Goal: Task Accomplishment & Management: Manage account settings

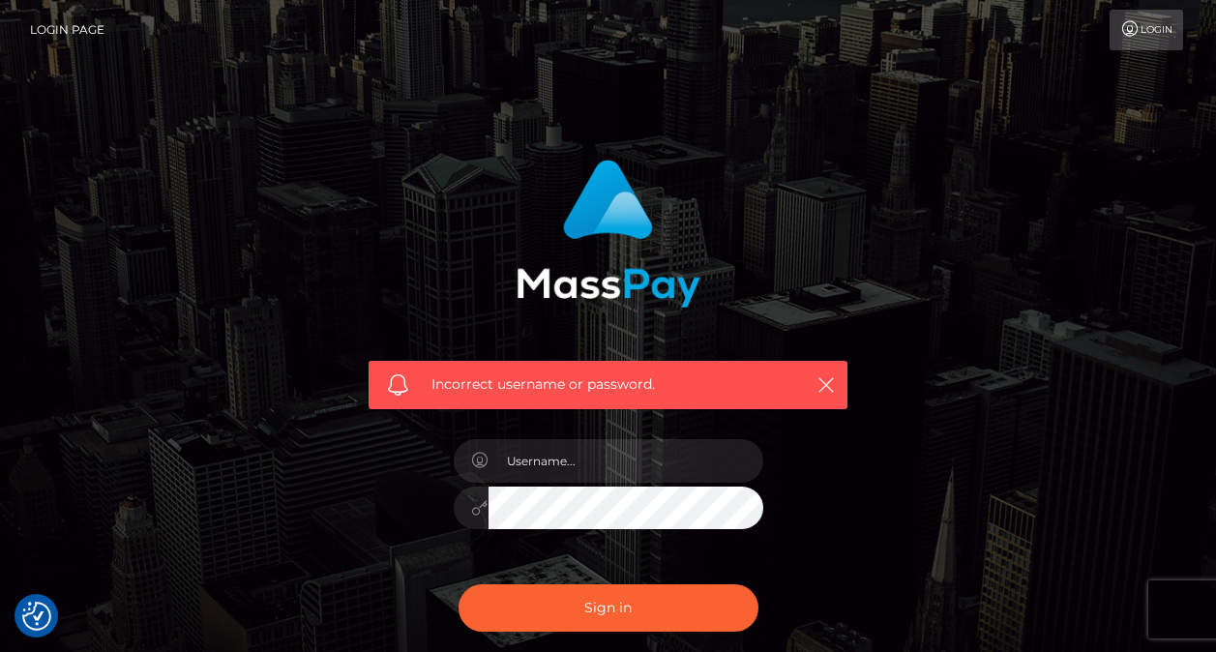
click at [679, 480] on input "text" at bounding box center [626, 461] width 275 height 44
type input "[EMAIL_ADDRESS][DOMAIN_NAME]"
click at [459, 584] on button "Sign in" at bounding box center [609, 607] width 300 height 47
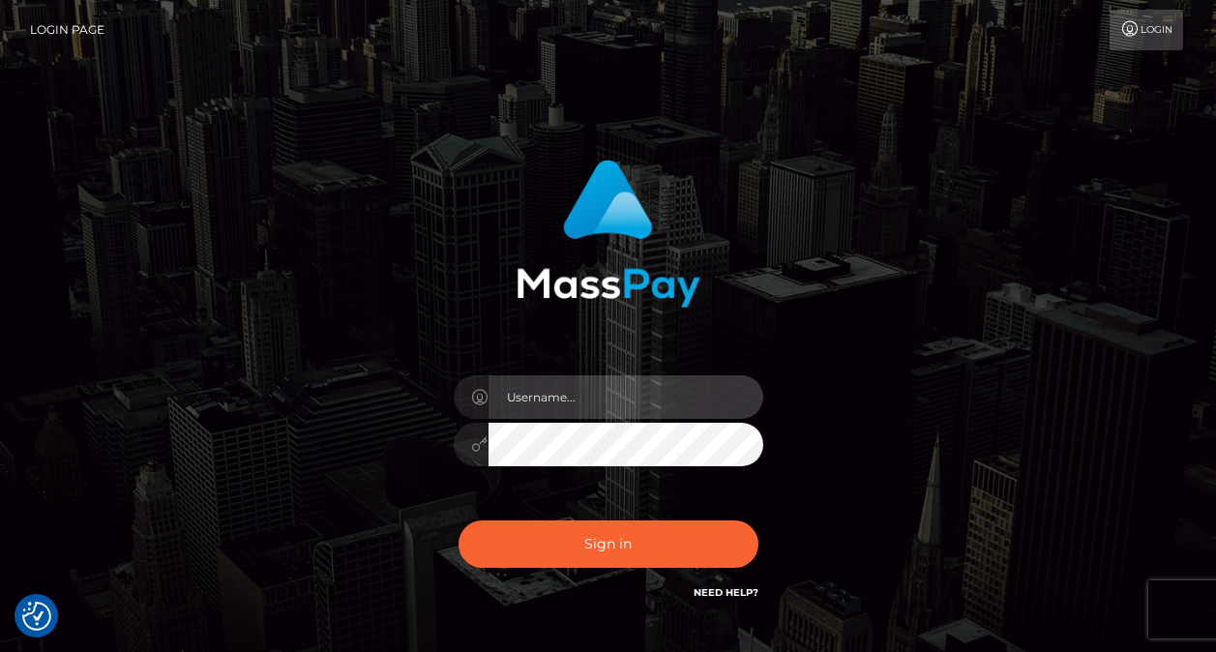
click at [582, 390] on input "text" at bounding box center [626, 397] width 275 height 44
type input "[EMAIL_ADDRESS][DOMAIN_NAME]"
click at [427, 452] on div "[EMAIL_ADDRESS][DOMAIN_NAME]" at bounding box center [608, 381] width 508 height 473
click at [459, 521] on button "Sign in" at bounding box center [609, 544] width 300 height 47
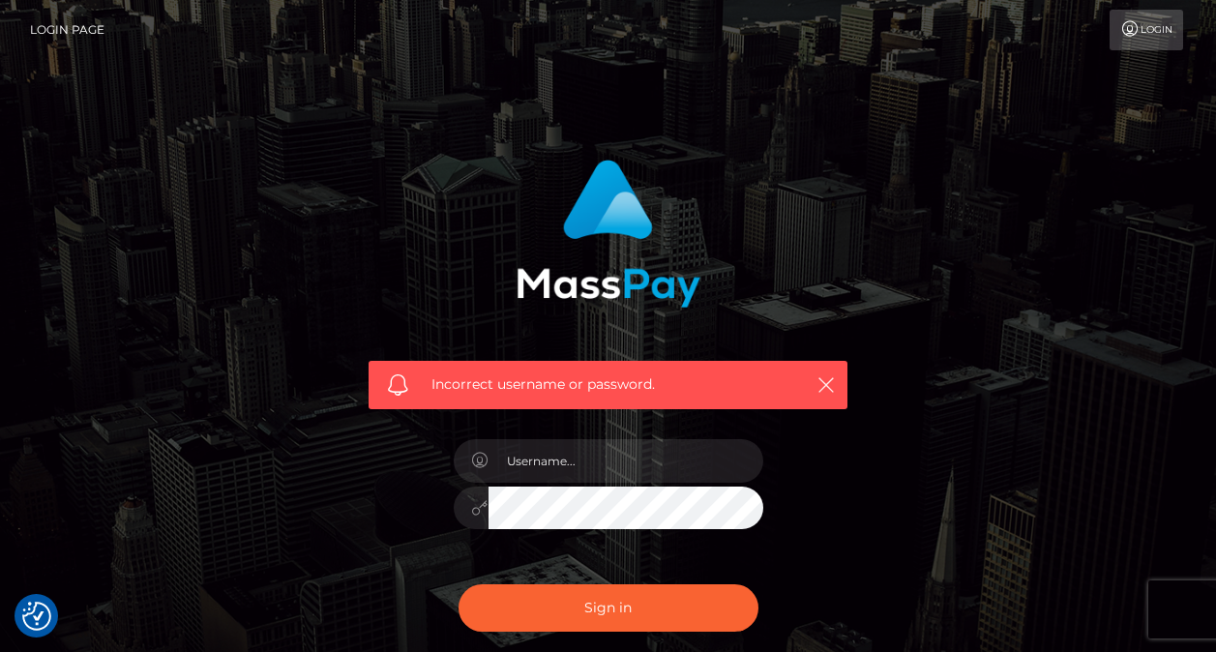
type input "luckycharm898223@gmail.com"
click at [459, 584] on button "Sign in" at bounding box center [609, 607] width 300 height 47
